Goal: Task Accomplishment & Management: Manage account settings

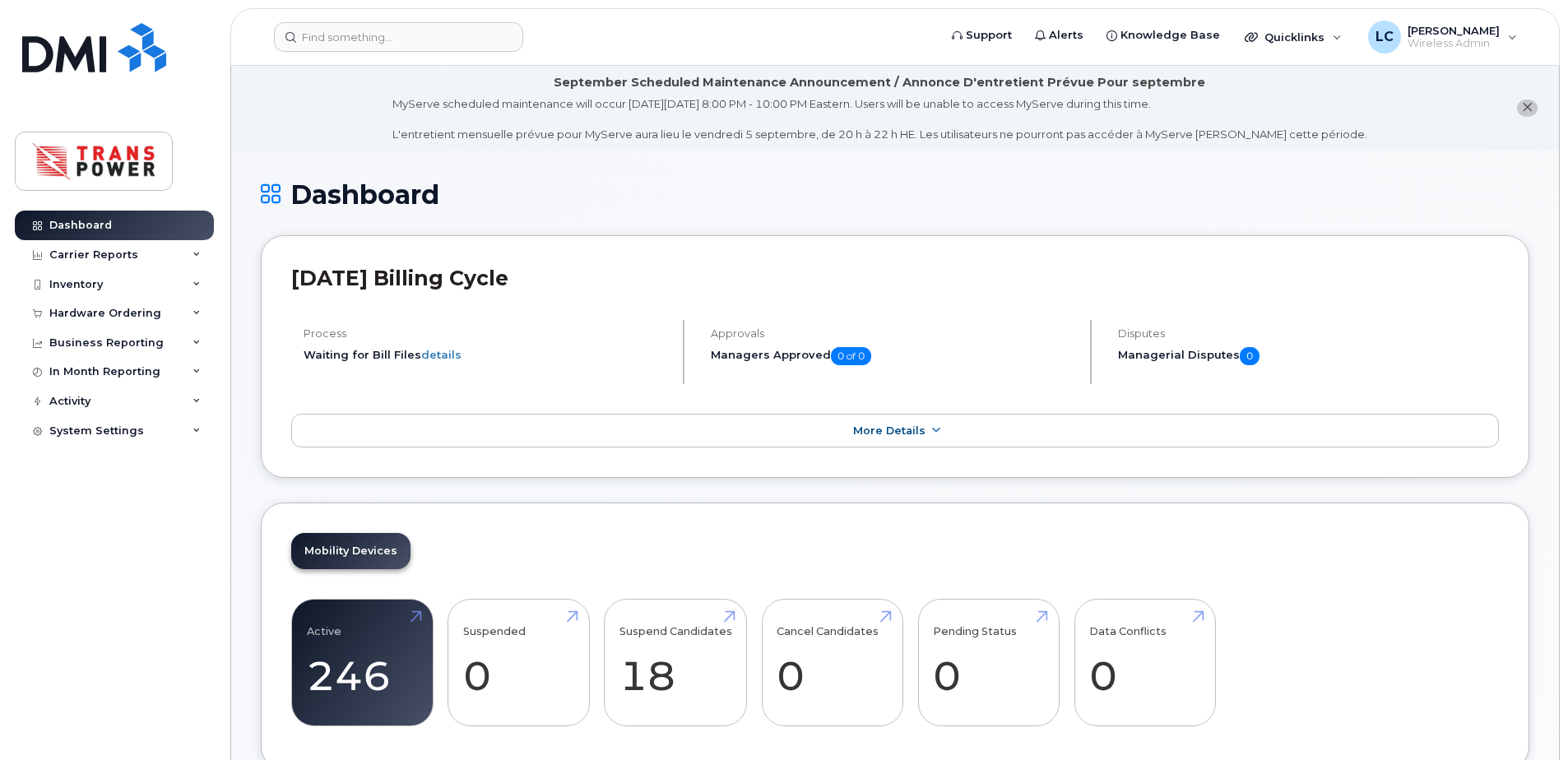
click at [142, 519] on div "Dashboard Carrier Reports Monthly Billing Data Daily Data Pooling Data Behavior…" at bounding box center [116, 472] width 203 height 525
drag, startPoint x: 182, startPoint y: 547, endPoint x: 166, endPoint y: 461, distance: 87.5
click at [182, 547] on div "Dashboard Carrier Reports Monthly Billing Data Daily Data Pooling Data Behavior…" at bounding box center [116, 472] width 203 height 525
click at [150, 427] on div "System Settings" at bounding box center [114, 430] width 199 height 30
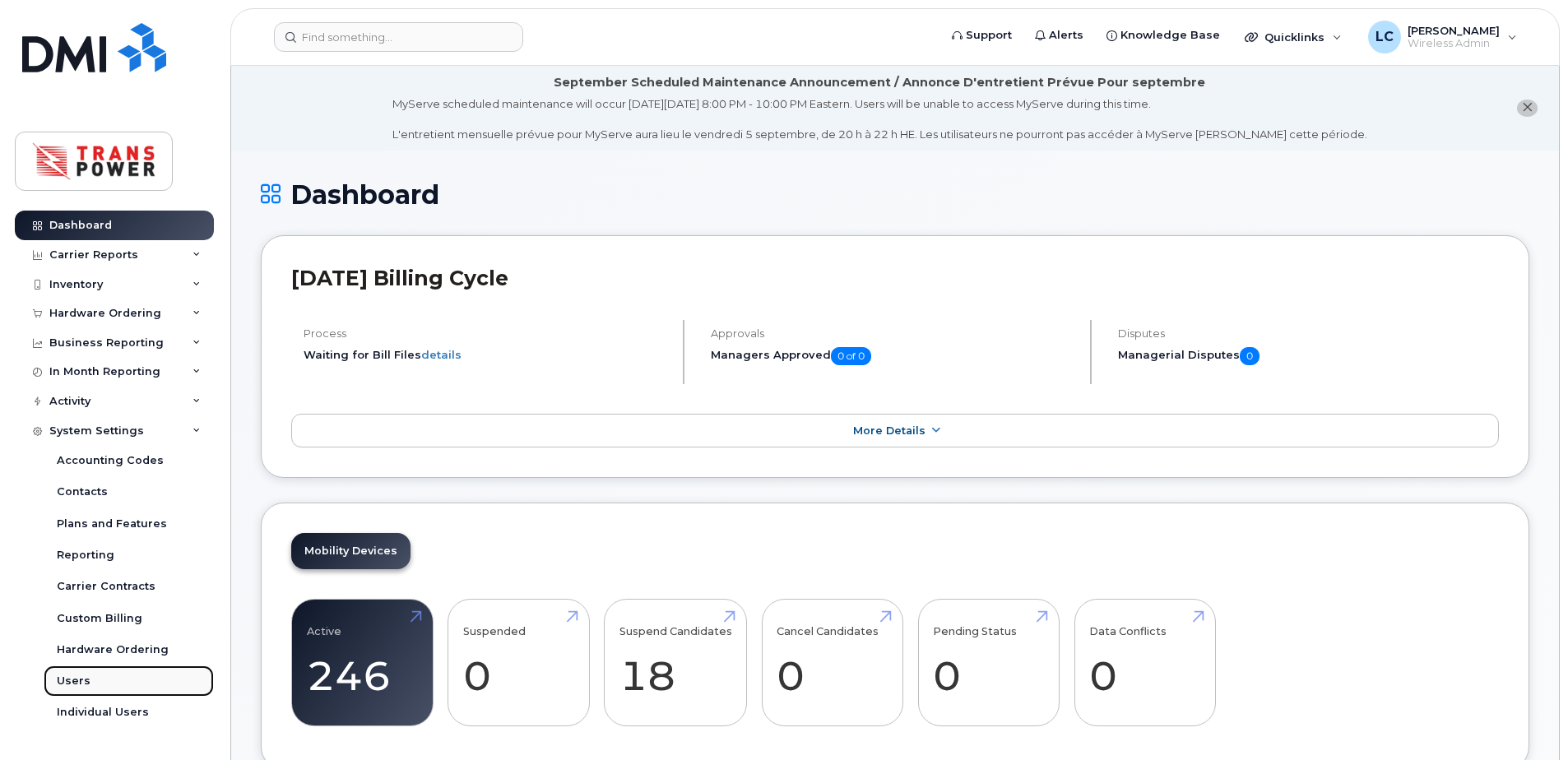
click at [82, 692] on link "Users" at bounding box center [129, 681] width 170 height 31
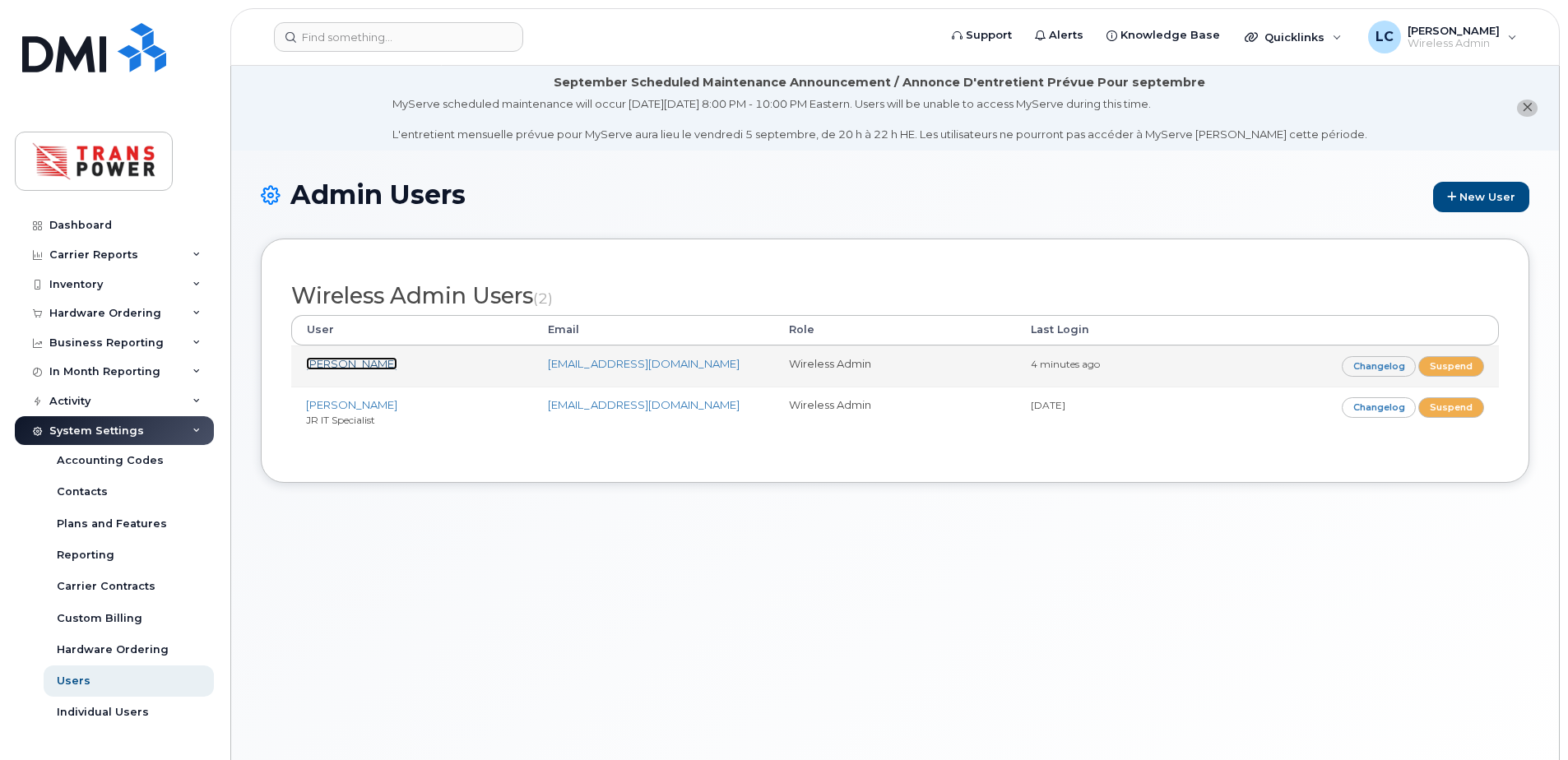
click at [378, 367] on link "[PERSON_NAME]" at bounding box center [351, 364] width 91 height 13
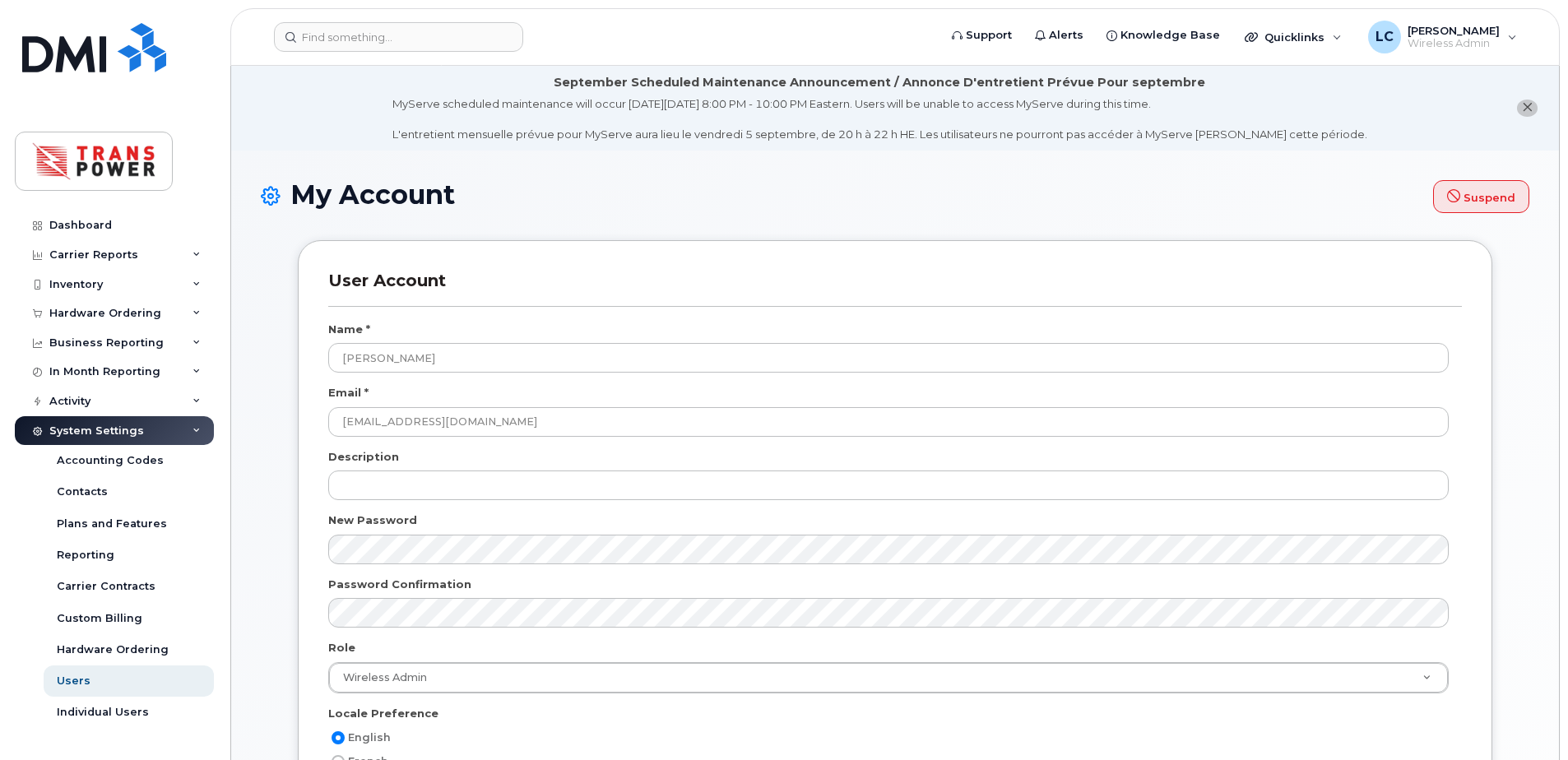
click at [1472, 551] on div "User Account Name * Domenic Tersigni Email * dtersigni@transpower.ca Descriptio…" at bounding box center [895, 569] width 1194 height 657
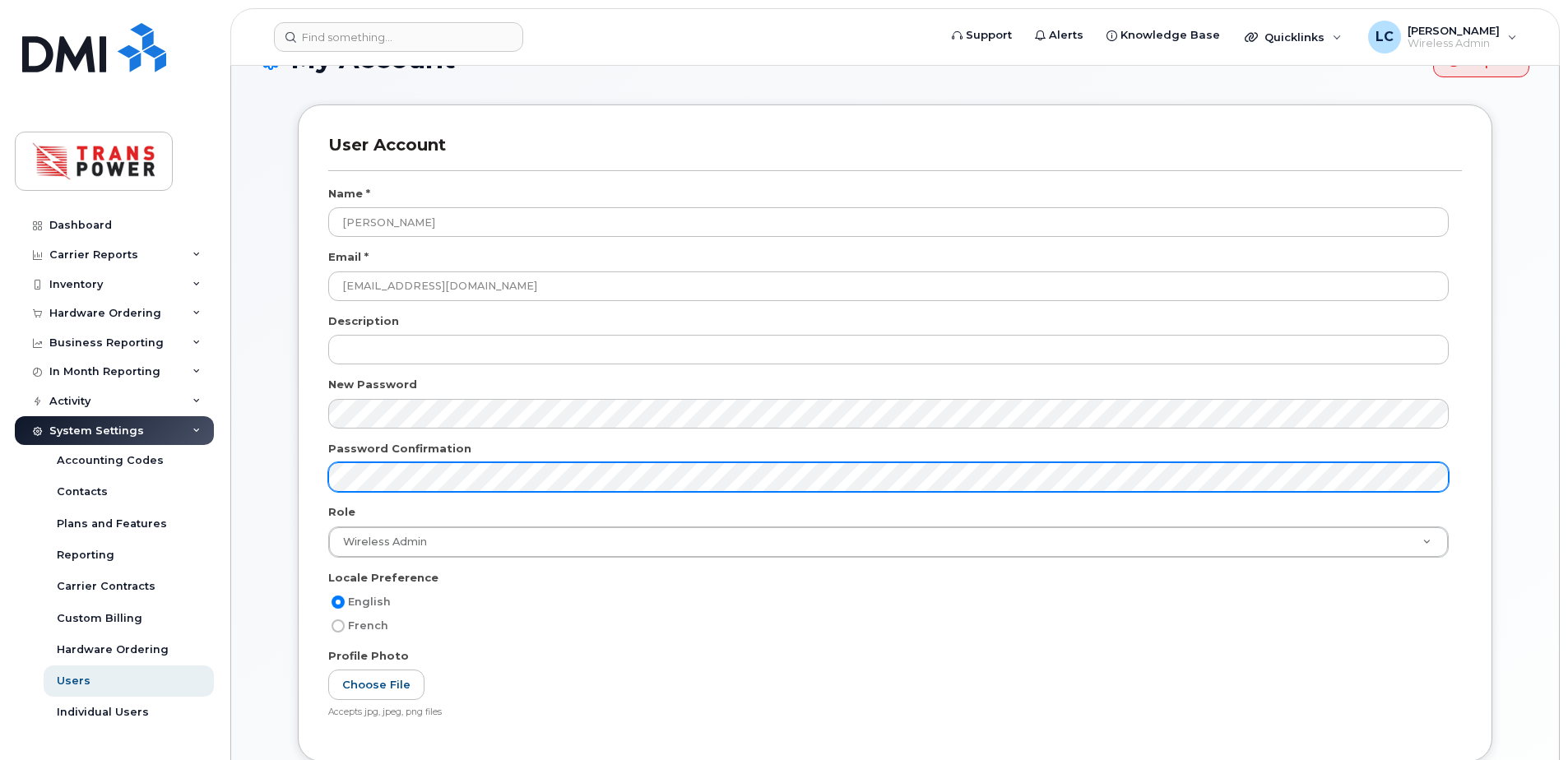
scroll to position [110, 0]
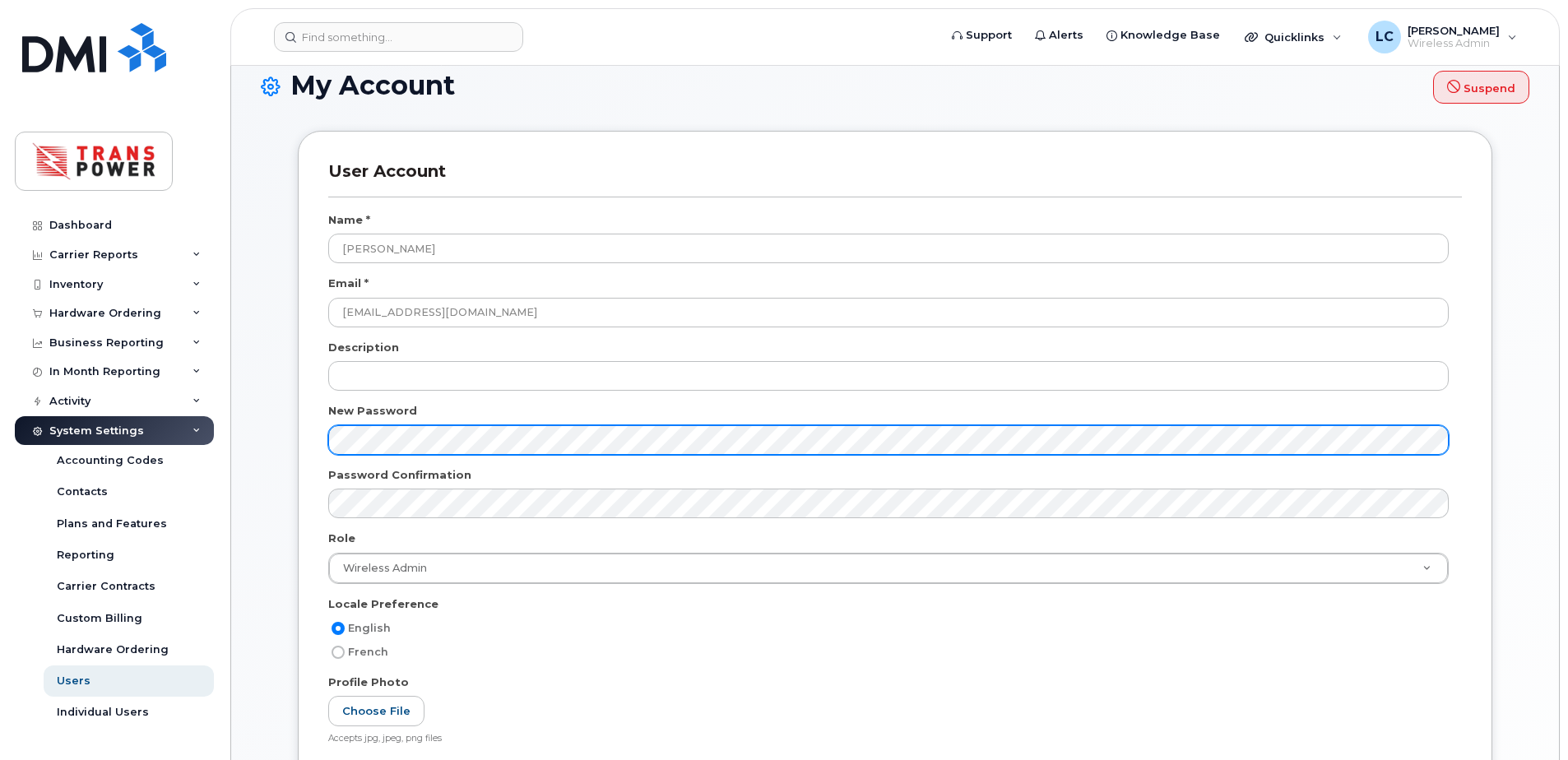
click at [230, 423] on div "Support Alerts Knowledge Base Quicklinks Suspend / Cancel Device Change SIM Car…" at bounding box center [895, 576] width 1329 height 1241
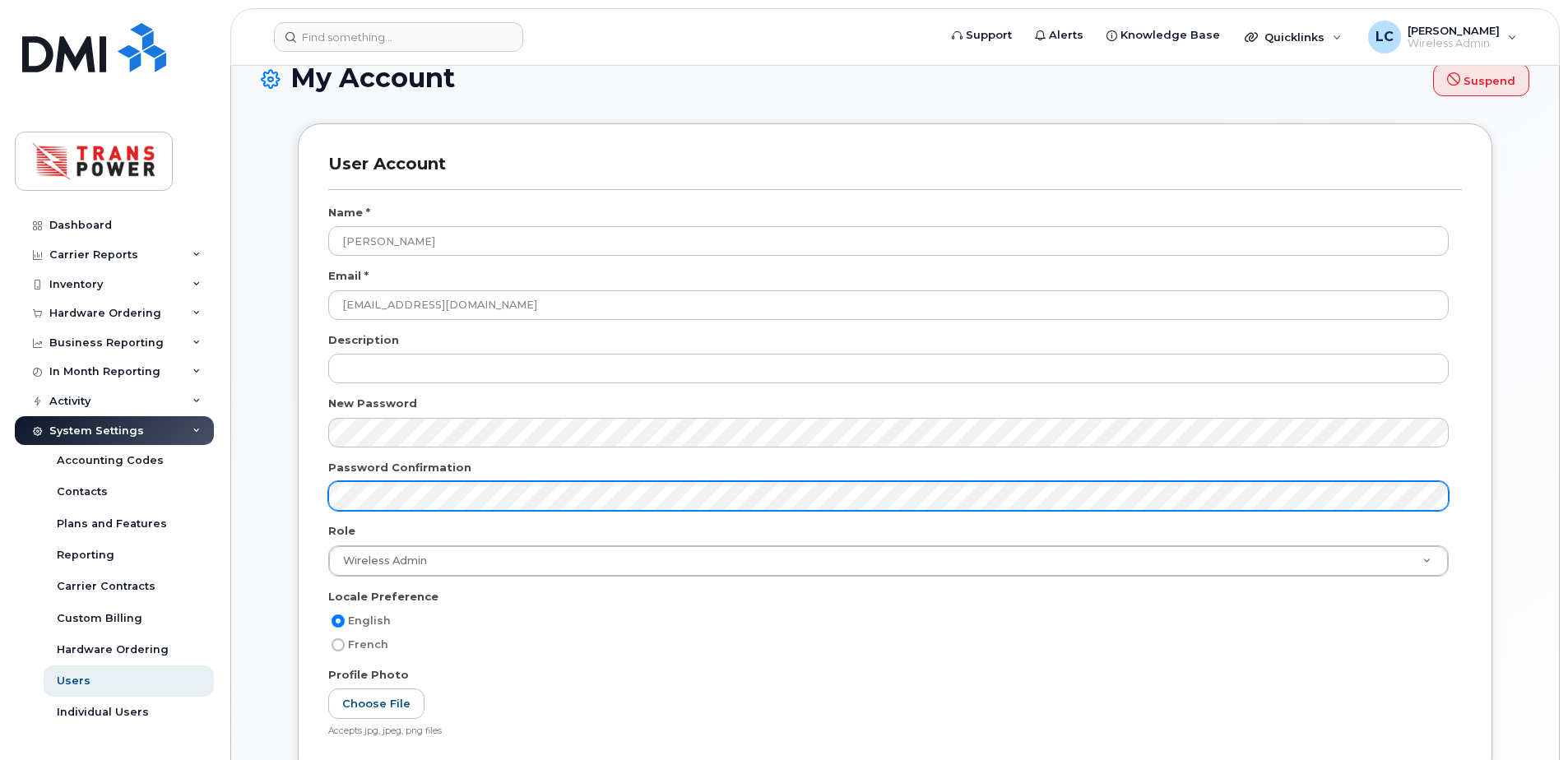
scroll to position [599, 0]
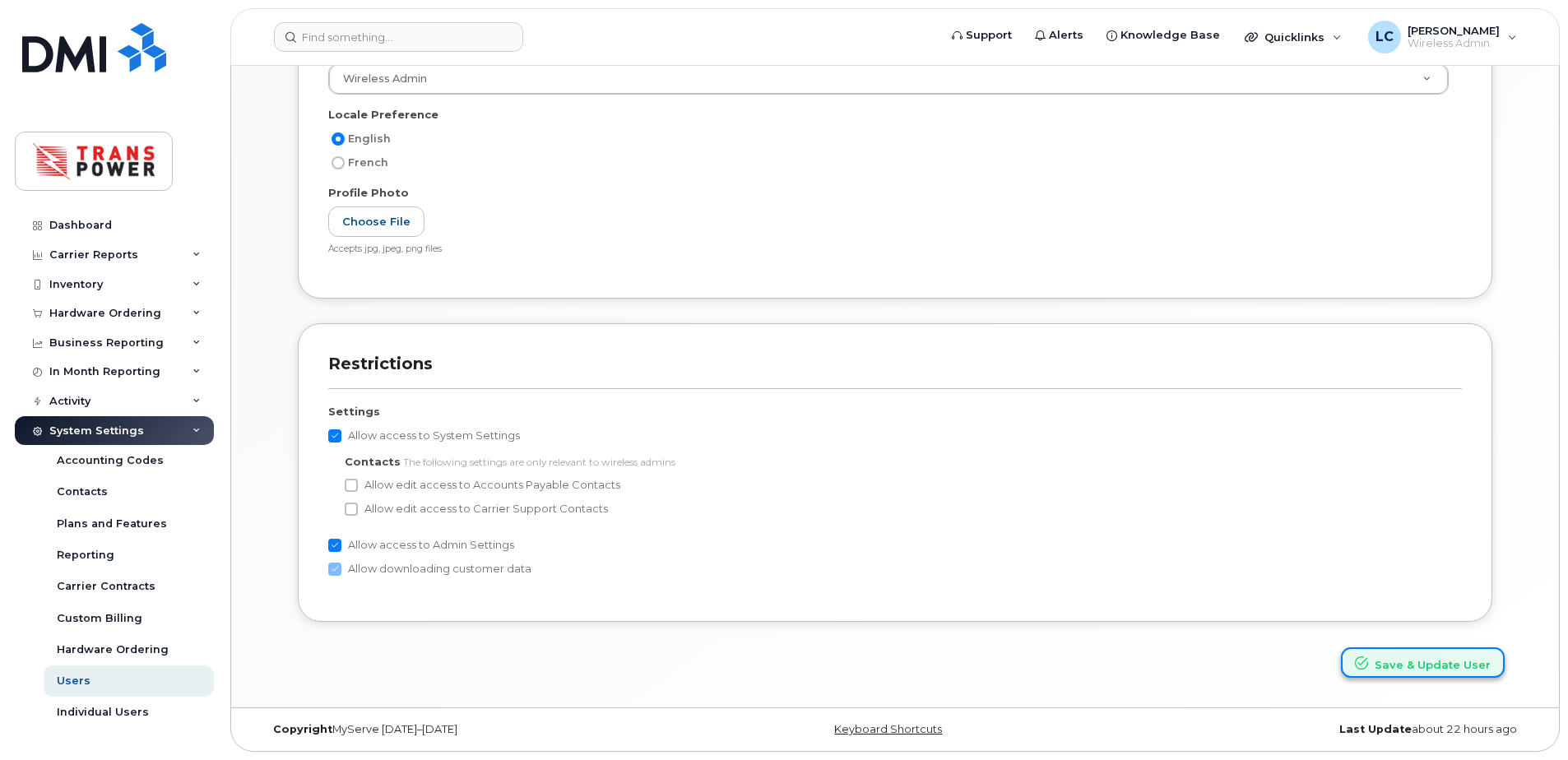
click at [1436, 670] on button "Save & Update User" at bounding box center [1422, 663] width 164 height 30
